Goal: Book appointment/travel/reservation

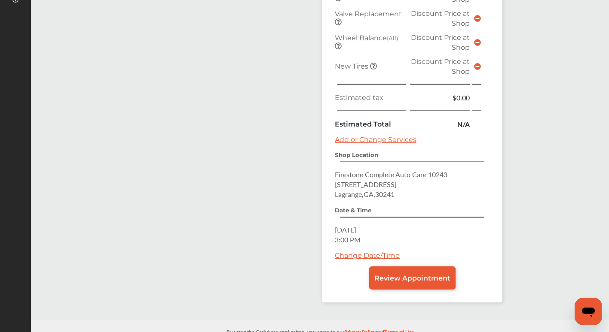
scroll to position [382, 0]
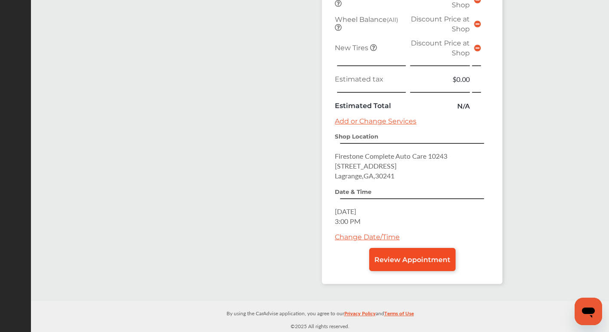
click at [409, 259] on span "Review Appointment" at bounding box center [412, 260] width 76 height 8
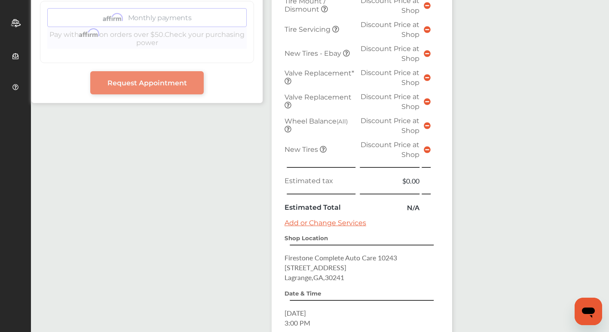
scroll to position [344, 0]
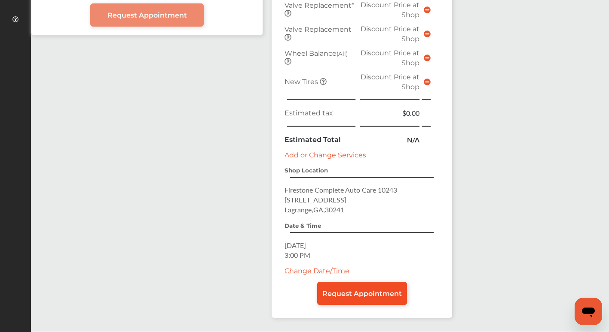
click at [363, 294] on span "Request Appointment" at bounding box center [361, 294] width 79 height 8
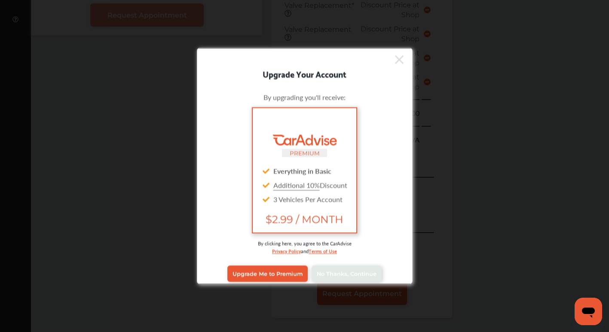
click at [395, 59] on icon at bounding box center [399, 59] width 9 height 9
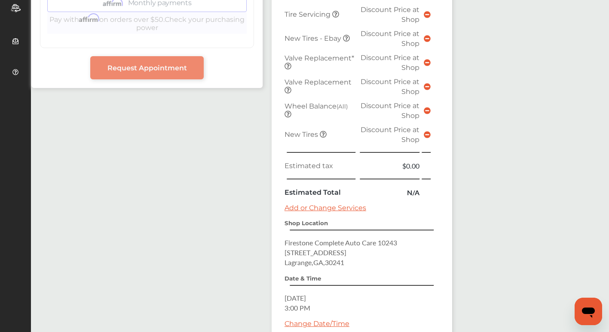
scroll to position [158, 0]
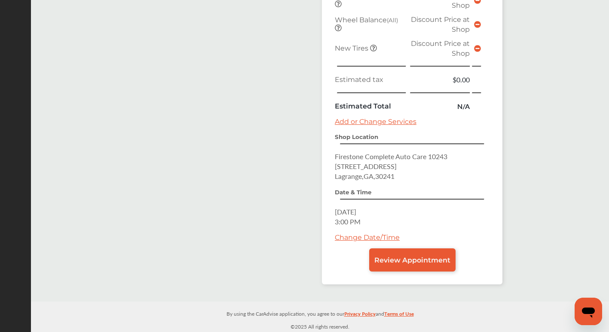
scroll to position [382, 0]
click at [414, 262] on span "Review Appointment" at bounding box center [412, 260] width 76 height 8
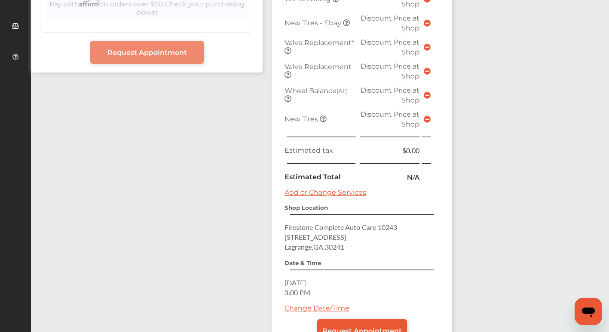
scroll to position [373, 0]
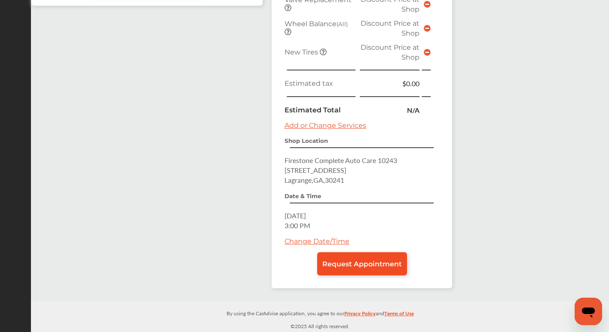
click at [355, 265] on span "Request Appointment" at bounding box center [361, 264] width 79 height 8
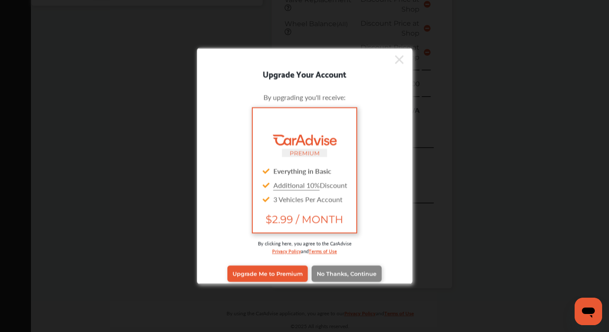
click at [354, 276] on span "No Thanks, Continue" at bounding box center [347, 274] width 60 height 6
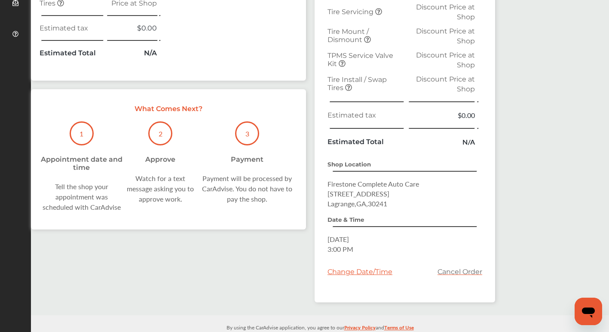
scroll to position [343, 0]
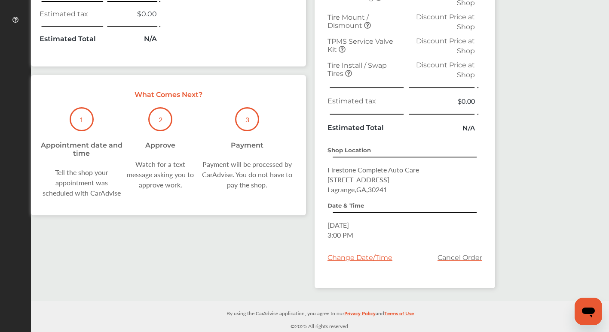
click at [79, 115] on p "1" at bounding box center [81, 120] width 4 height 10
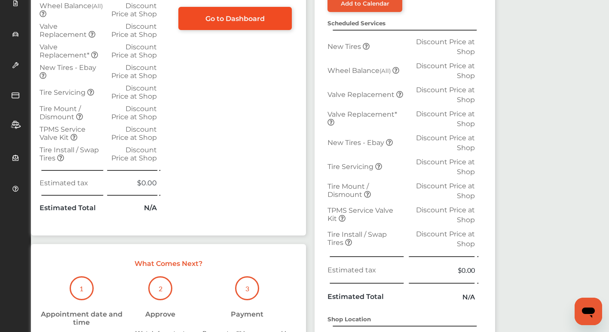
scroll to position [171, 0]
